Goal: Transaction & Acquisition: Purchase product/service

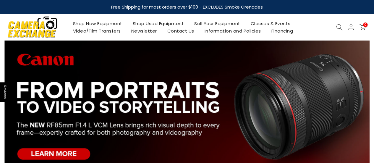
click at [263, 20] on link "Classes & Events" at bounding box center [270, 23] width 50 height 7
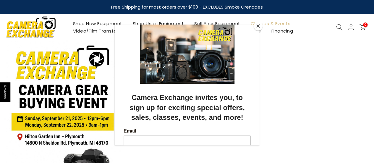
click at [258, 25] on button "Close" at bounding box center [258, 26] width 9 height 9
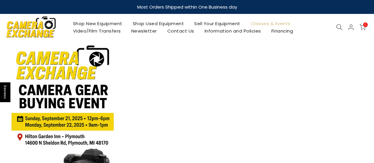
click at [268, 23] on link "Classes & Events" at bounding box center [270, 23] width 50 height 7
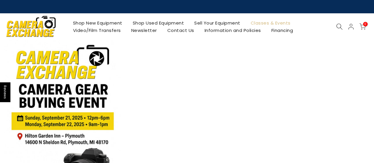
click at [270, 22] on link "Classes & Events" at bounding box center [270, 22] width 50 height 7
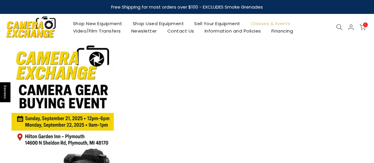
click at [35, 27] on img at bounding box center [31, 26] width 50 height 25
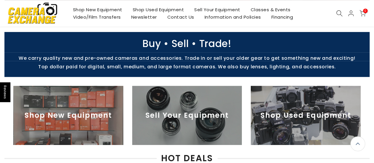
scroll to position [177, 0]
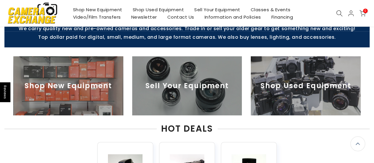
click at [330, 88] on img at bounding box center [306, 85] width 110 height 59
click at [310, 88] on img at bounding box center [306, 85] width 110 height 59
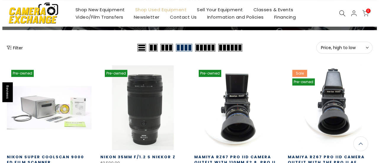
scroll to position [59, 0]
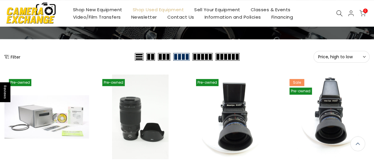
click at [13, 55] on button "Filter" at bounding box center [12, 57] width 16 height 6
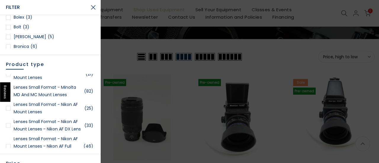
click at [9, 108] on div at bounding box center [8, 108] width 5 height 5
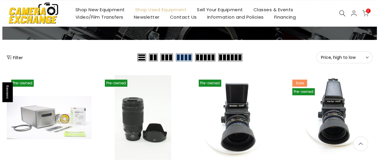
scroll to position [59, 0]
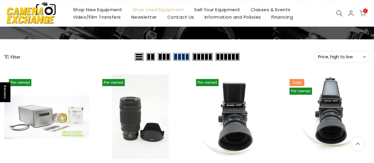
click at [14, 57] on button "Filter" at bounding box center [12, 57] width 16 height 6
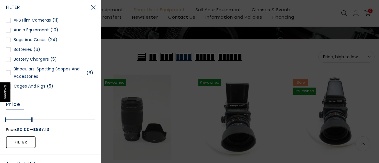
drag, startPoint x: 92, startPoint y: 119, endPoint x: 30, endPoint y: 117, distance: 61.5
click at [30, 117] on div at bounding box center [32, 120] width 10 height 8
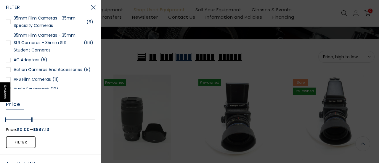
scroll to position [0, 0]
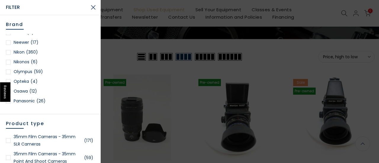
click at [7, 53] on div at bounding box center [8, 52] width 5 height 5
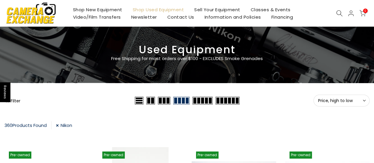
click at [342, 104] on button "Price, high to low Sort" at bounding box center [341, 101] width 56 height 12
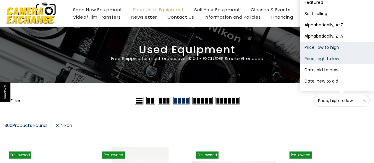
click at [331, 48] on button "Price, low to high" at bounding box center [337, 47] width 74 height 11
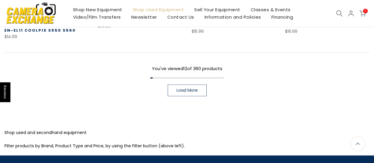
click at [186, 88] on span "Load More" at bounding box center [187, 90] width 21 height 4
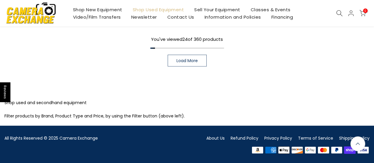
click at [183, 56] on link "Load More" at bounding box center [187, 61] width 39 height 12
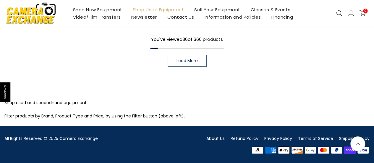
click at [195, 63] on link "Load More" at bounding box center [187, 61] width 39 height 12
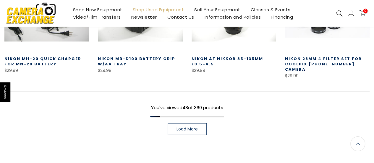
click at [189, 127] on span "Load More" at bounding box center [187, 129] width 21 height 4
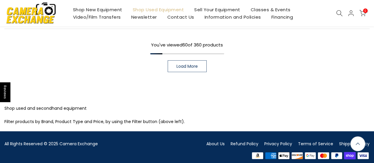
click at [186, 64] on link "Load More" at bounding box center [187, 66] width 39 height 12
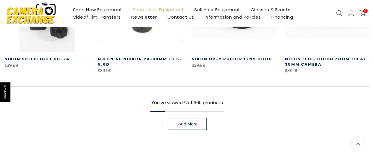
click at [200, 120] on link "Load More" at bounding box center [187, 124] width 39 height 12
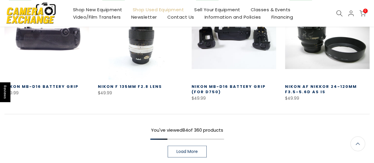
scroll to position [2541, 0]
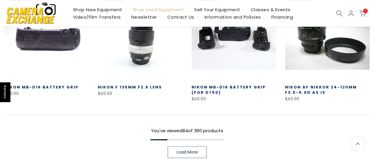
click at [194, 150] on span "Load More" at bounding box center [187, 152] width 21 height 4
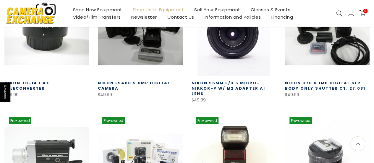
scroll to position [2925, 0]
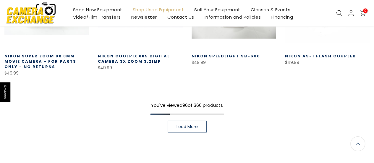
click at [192, 121] on link "Load More" at bounding box center [187, 127] width 39 height 12
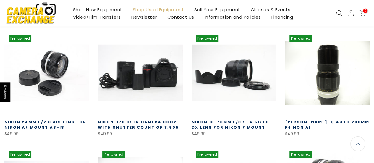
scroll to position [3103, 0]
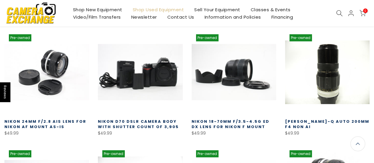
click at [337, 15] on icon at bounding box center [339, 13] width 7 height 7
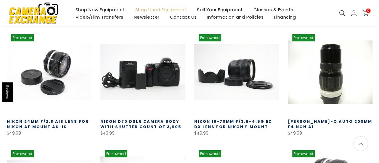
scroll to position [3125, 0]
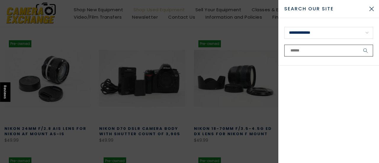
click at [297, 51] on input "text" at bounding box center [328, 51] width 89 height 12
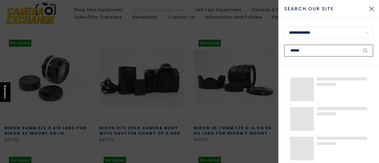
scroll to position [3124, 0]
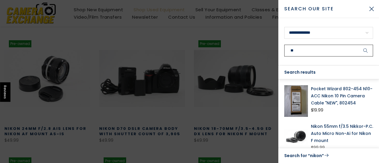
type input "*"
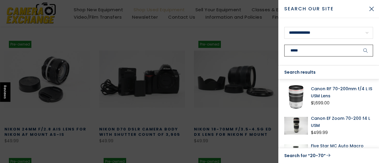
scroll to position [3125, 0]
type input "*****"
click at [370, 12] on button "Close Search" at bounding box center [371, 8] width 15 height 15
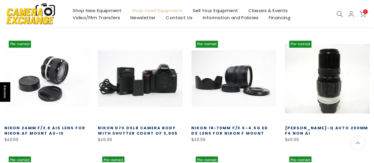
scroll to position [3102, 0]
